Goal: Information Seeking & Learning: Understand process/instructions

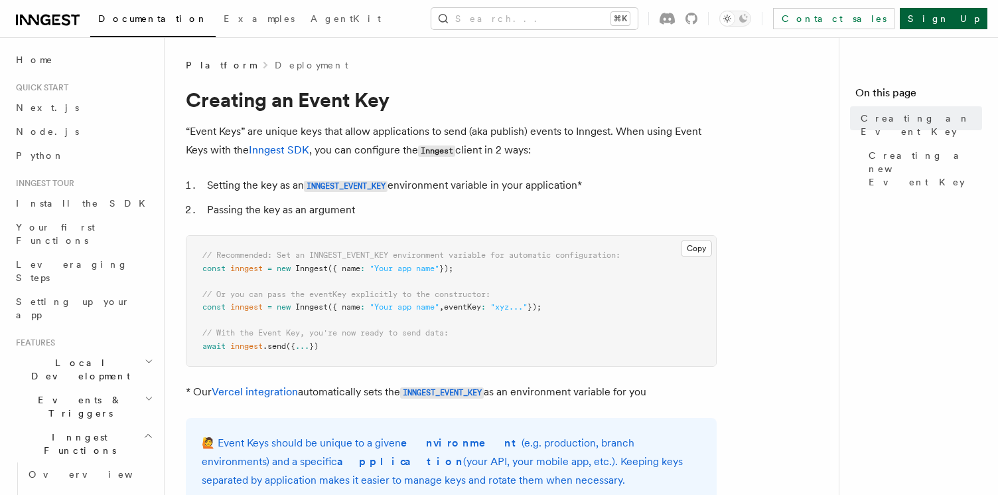
click at [971, 27] on link "Sign Up" at bounding box center [944, 18] width 88 height 21
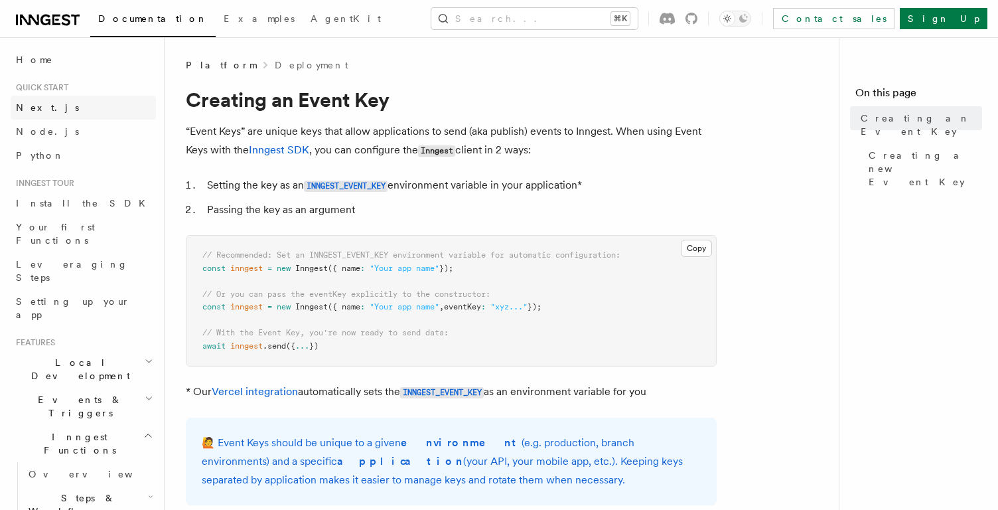
click at [33, 104] on span "Next.js" at bounding box center [47, 107] width 63 height 11
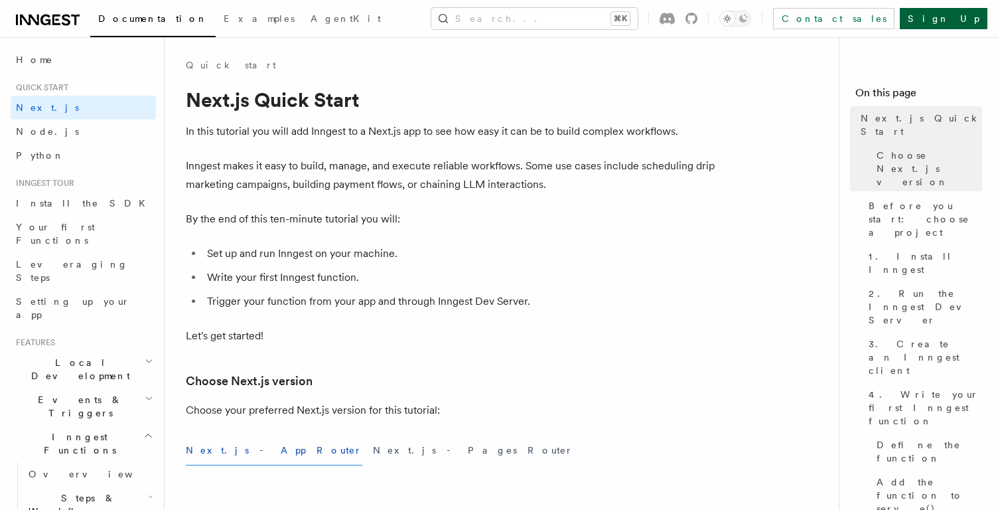
click at [956, 21] on link "Sign Up" at bounding box center [944, 18] width 88 height 21
